Goal: Task Accomplishment & Management: Manage account settings

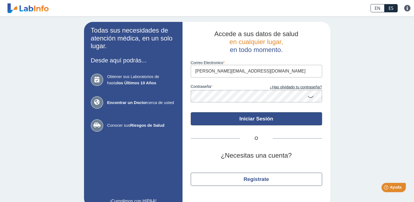
click at [258, 120] on button "Iniciar Sesión" at bounding box center [256, 118] width 131 height 13
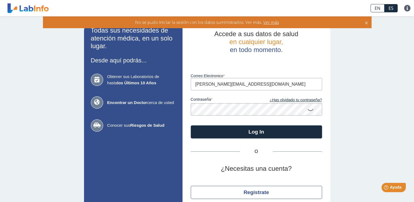
click at [309, 109] on icon at bounding box center [310, 109] width 7 height 11
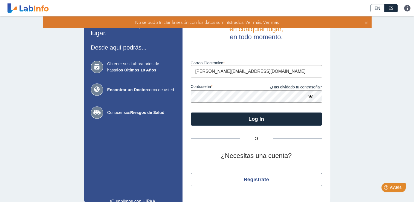
scroll to position [24, 0]
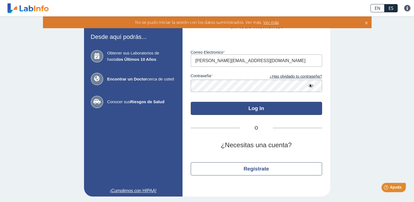
click at [259, 113] on button "Log In" at bounding box center [256, 108] width 131 height 13
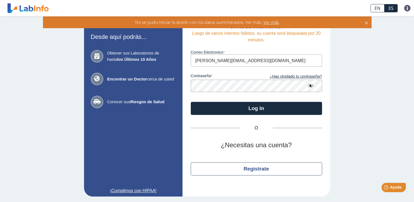
scroll to position [0, 0]
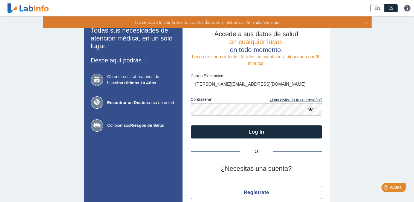
click at [256, 86] on input "[PERSON_NAME][EMAIL_ADDRESS][DOMAIN_NAME]" at bounding box center [256, 84] width 131 height 12
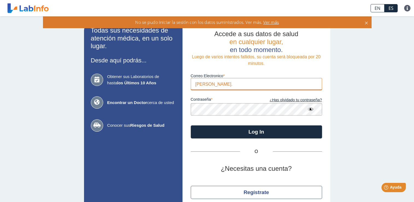
click at [291, 81] on input "jaime." at bounding box center [256, 84] width 131 height 12
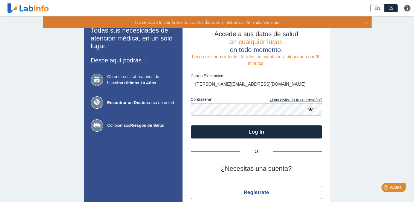
type input "[PERSON_NAME][EMAIL_ADDRESS][DOMAIN_NAME]"
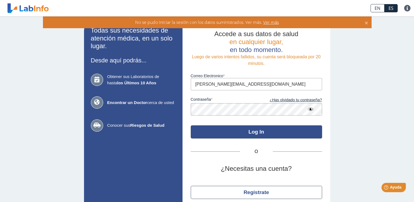
click at [241, 132] on button "Log In" at bounding box center [256, 131] width 131 height 13
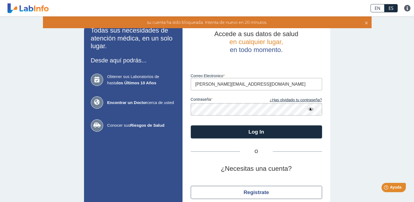
drag, startPoint x: 369, startPoint y: 19, endPoint x: 363, endPoint y: 23, distance: 7.4
click at [366, 21] on div "su cuenta ha sido bloqueada. Intenta de nuevo en 20 minutos." at bounding box center [207, 21] width 328 height 11
click at [365, 22] on icon at bounding box center [366, 22] width 4 height 6
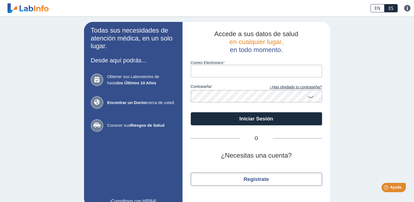
drag, startPoint x: 244, startPoint y: 76, endPoint x: 240, endPoint y: 71, distance: 6.2
click at [242, 74] on input "Correo Electronico" at bounding box center [256, 71] width 131 height 12
type input "[PERSON_NAME][EMAIL_ADDRESS][DOMAIN_NAME]"
click at [225, 71] on input "Correo Electronico" at bounding box center [256, 71] width 131 height 12
type input "[PERSON_NAME][EMAIL_ADDRESS][DOMAIN_NAME]"
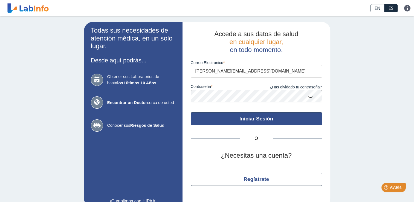
click at [256, 122] on button "Iniciar Sesión" at bounding box center [256, 118] width 131 height 13
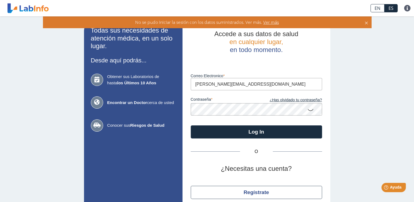
scroll to position [24, 0]
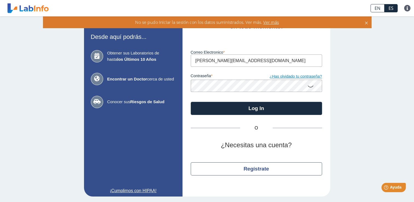
click at [283, 76] on link "¿Has olvidado tu contraseña?" at bounding box center [289, 77] width 66 height 6
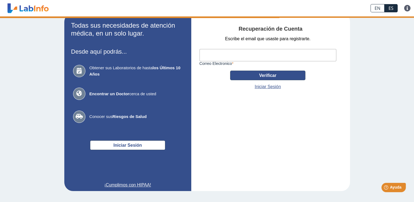
scroll to position [14, 0]
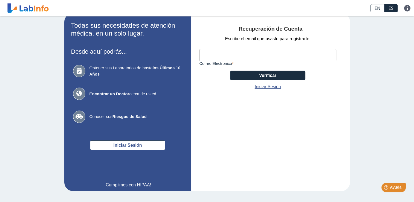
click at [253, 59] on input "Correo Electronico" at bounding box center [267, 55] width 137 height 12
type input "[PERSON_NAME][EMAIL_ADDRESS][DOMAIN_NAME]"
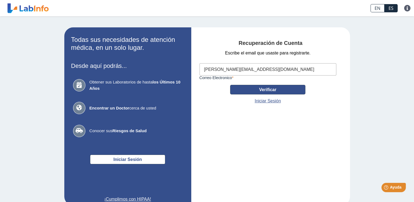
click at [267, 88] on button "Verificar" at bounding box center [267, 90] width 75 height 10
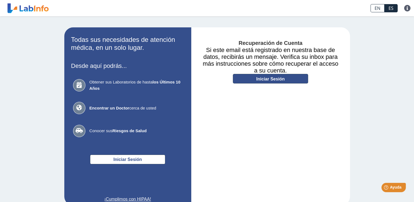
click at [270, 78] on link "Iniciar Sesión" at bounding box center [270, 79] width 75 height 10
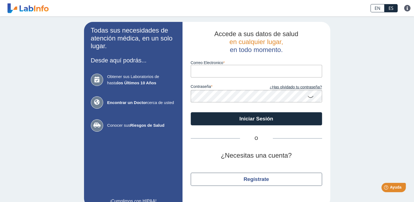
click at [223, 72] on input "Correo Electronico" at bounding box center [256, 71] width 131 height 12
type input "[PERSON_NAME][EMAIL_ADDRESS][DOMAIN_NAME]"
click at [303, 88] on link "¿Has olvidado tu contraseña?" at bounding box center [289, 87] width 66 height 6
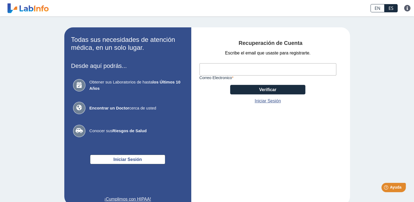
click at [219, 74] on input "Correo Electronico" at bounding box center [267, 69] width 137 height 12
type input "jberrios5624@yahoo.com"
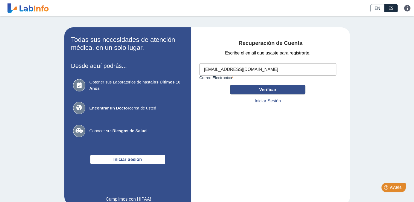
click at [268, 91] on button "Verificar" at bounding box center [267, 90] width 75 height 10
